Goal: Information Seeking & Learning: Learn about a topic

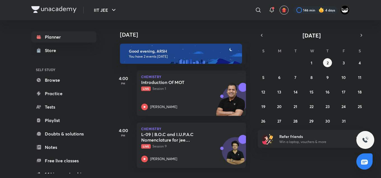
click at [270, 164] on div "[DATE] Good evening, ARSH You have 2 events [DATE] 4:00 PM Chemistry Introducti…" at bounding box center [246, 96] width 268 height 153
click at [274, 168] on div "[DATE] Good evening, ARSH You have 2 events [DATE] 4:00 PM Chemistry Introducti…" at bounding box center [246, 96] width 268 height 153
click at [260, 37] on icon "button" at bounding box center [262, 35] width 4 height 5
click at [329, 108] on abbr "25" at bounding box center [328, 106] width 4 height 5
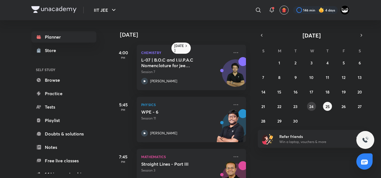
click at [310, 107] on abbr "24" at bounding box center [312, 106] width 4 height 5
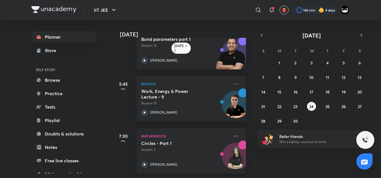
scroll to position [129, 0]
click at [215, 93] on div "Work, Energy & Power Lecture - 9 Session 10" at bounding box center [185, 97] width 88 height 17
click at [324, 109] on div "31 1 2 3 4 5 6 7 8 9 10 11 12 13 14 15 16 17 18 19 20 21 22 23 24 25 26 27 28 2…" at bounding box center [312, 91] width 108 height 67
click at [324, 107] on button "25" at bounding box center [327, 106] width 9 height 9
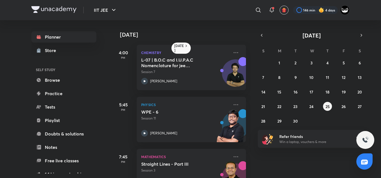
scroll to position [25, 0]
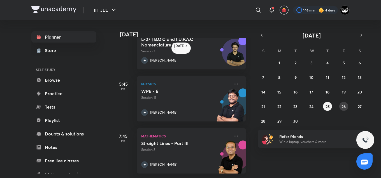
click at [343, 106] on abbr "26" at bounding box center [344, 106] width 4 height 5
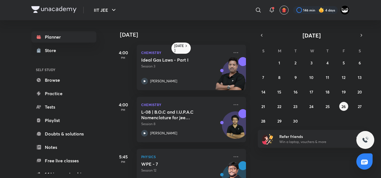
scroll to position [129, 0]
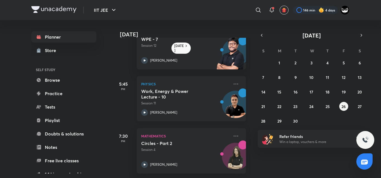
click at [189, 109] on div "[PERSON_NAME]" at bounding box center [185, 112] width 88 height 7
click at [360, 107] on abbr "27" at bounding box center [360, 106] width 4 height 5
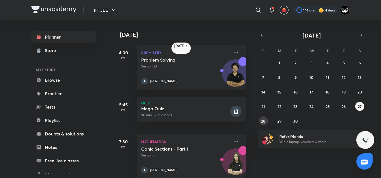
click at [262, 121] on abbr "28" at bounding box center [263, 121] width 4 height 5
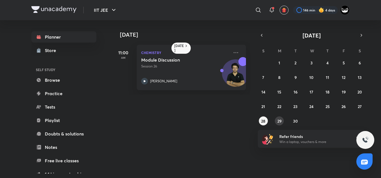
click at [280, 119] on abbr "29" at bounding box center [280, 121] width 4 height 5
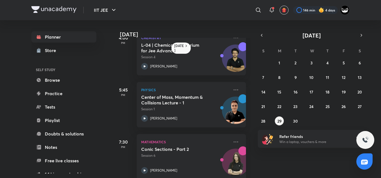
scroll to position [77, 0]
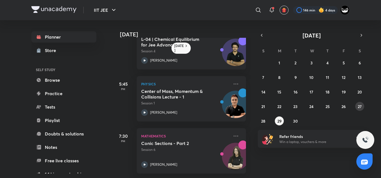
click at [360, 107] on abbr "27" at bounding box center [360, 106] width 4 height 5
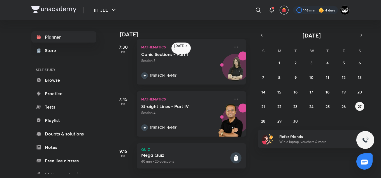
scroll to position [0, 0]
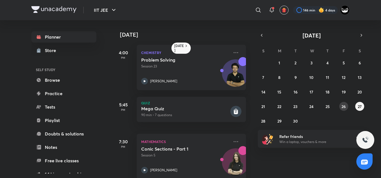
click at [342, 109] on button "26" at bounding box center [344, 106] width 9 height 9
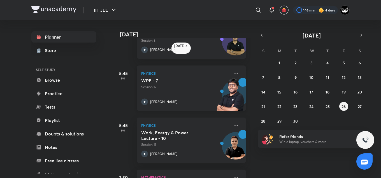
scroll to position [84, 0]
click at [188, 149] on div "Work, Energy & Power Lecture - 10 Session 11 [PERSON_NAME]" at bounding box center [185, 143] width 88 height 27
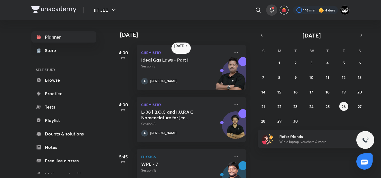
click at [273, 10] on icon at bounding box center [272, 9] width 4 height 3
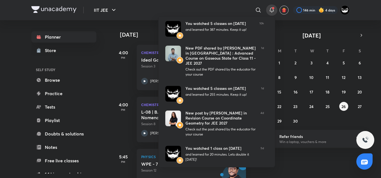
click at [203, 7] on div at bounding box center [190, 89] width 381 height 178
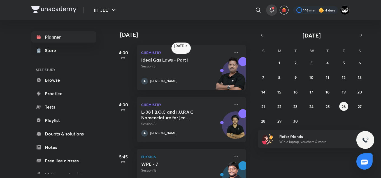
click at [270, 13] on div at bounding box center [271, 9] width 11 height 11
click at [271, 12] on icon at bounding box center [272, 10] width 7 height 7
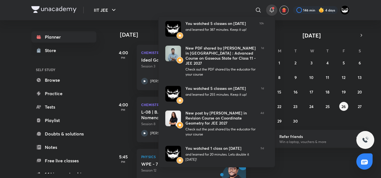
click at [272, 11] on div at bounding box center [190, 89] width 381 height 178
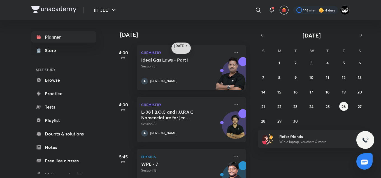
click at [181, 47] on h6 "[DATE]" at bounding box center [179, 48] width 10 height 9
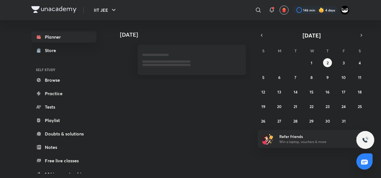
click at [211, 31] on h4 "[DATE]" at bounding box center [186, 34] width 132 height 7
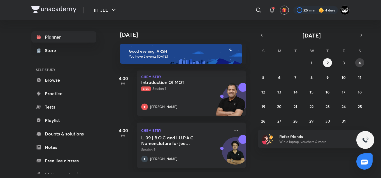
click at [360, 63] on abbr "4" at bounding box center [360, 62] width 2 height 5
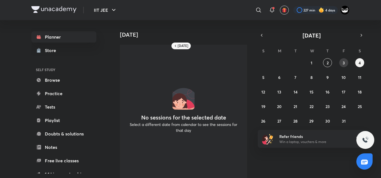
click at [343, 62] on abbr "3" at bounding box center [344, 62] width 2 height 5
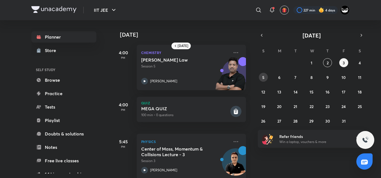
click at [264, 79] on abbr "5" at bounding box center [264, 77] width 2 height 5
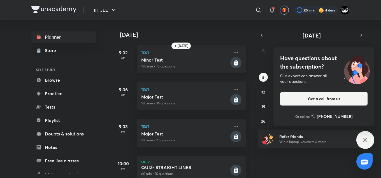
click at [197, 67] on p "180 min • 75 questions" at bounding box center [185, 66] width 88 height 5
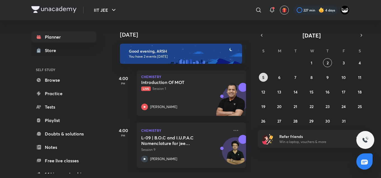
click at [264, 78] on abbr "5" at bounding box center [264, 77] width 2 height 5
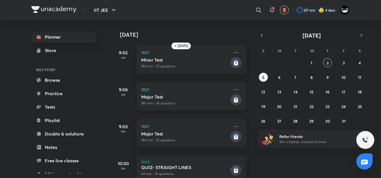
click at [158, 100] on h5 "Major Test" at bounding box center [185, 97] width 88 height 6
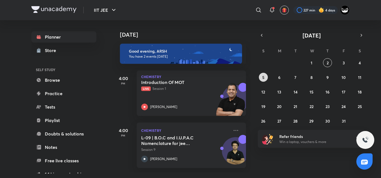
click at [259, 79] on button "5" at bounding box center [263, 77] width 9 height 9
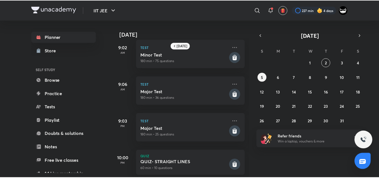
scroll to position [16, 0]
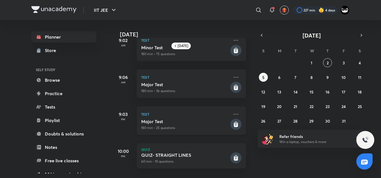
click at [176, 126] on p "180 min • 25 questions" at bounding box center [185, 128] width 88 height 5
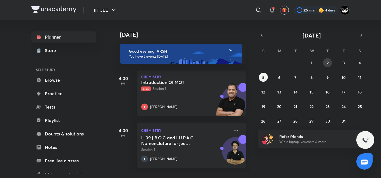
click at [328, 63] on abbr "2" at bounding box center [328, 62] width 2 height 5
